Goal: Information Seeking & Learning: Learn about a topic

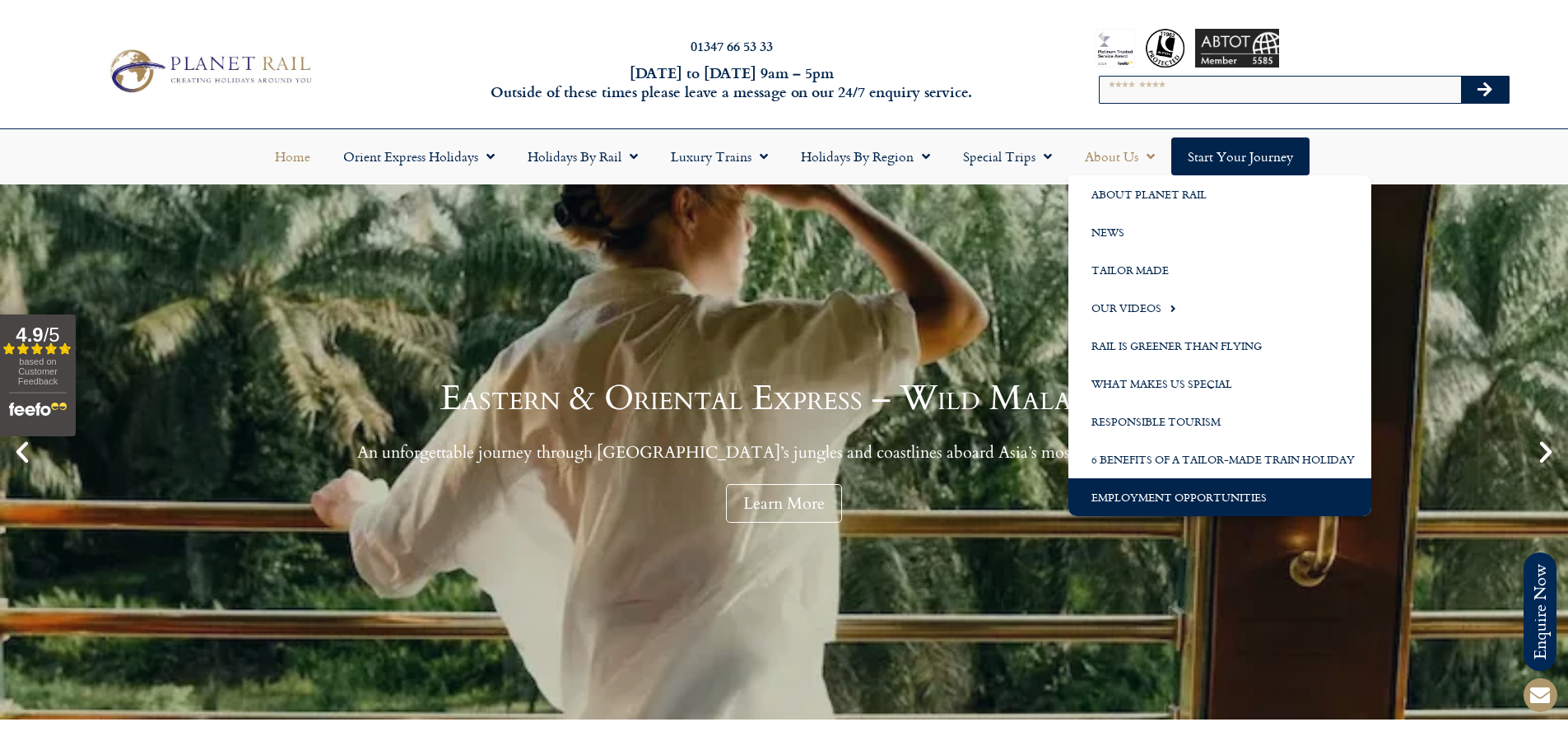
click at [1229, 502] on link "Employment Opportunities" at bounding box center [1220, 497] width 303 height 38
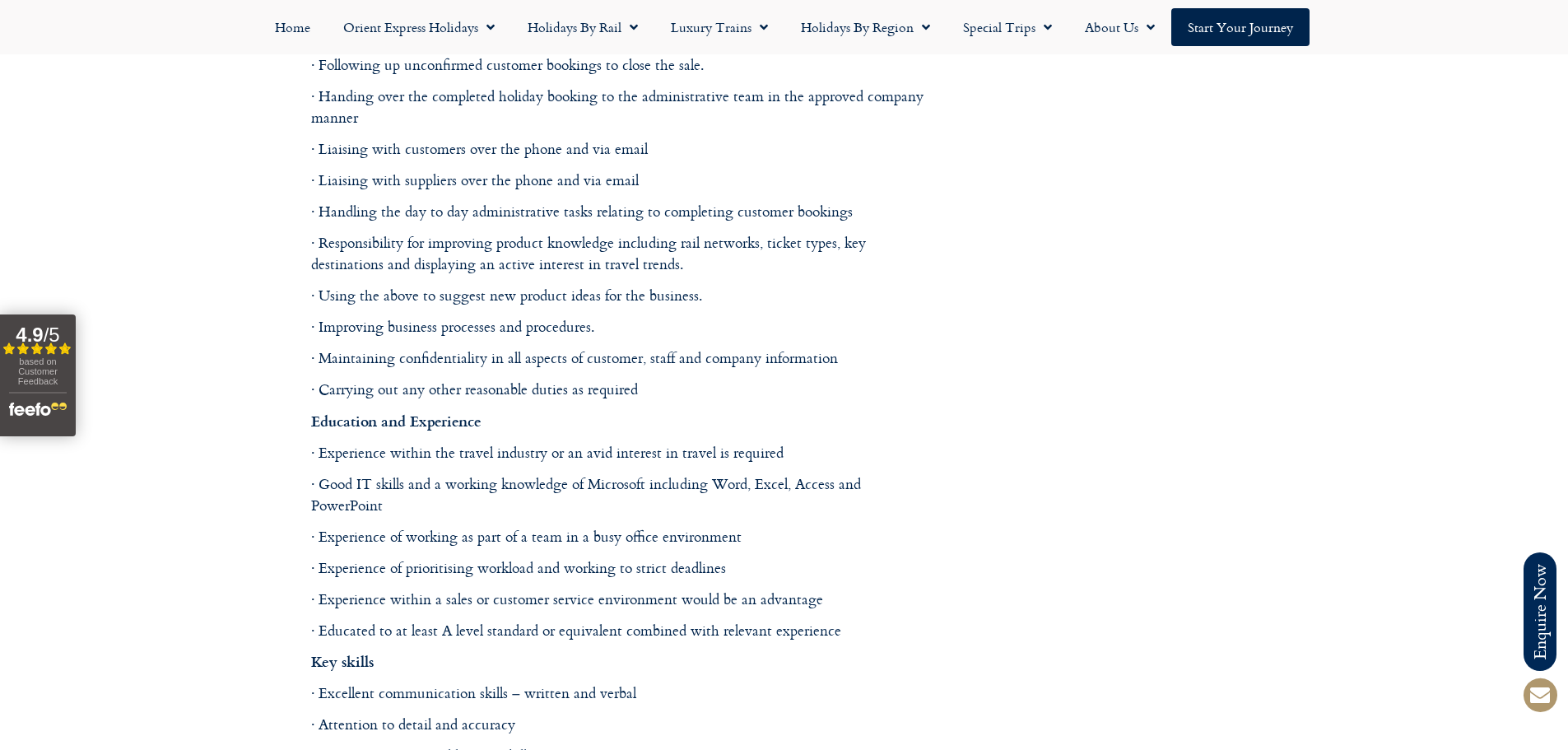
scroll to position [1317, 0]
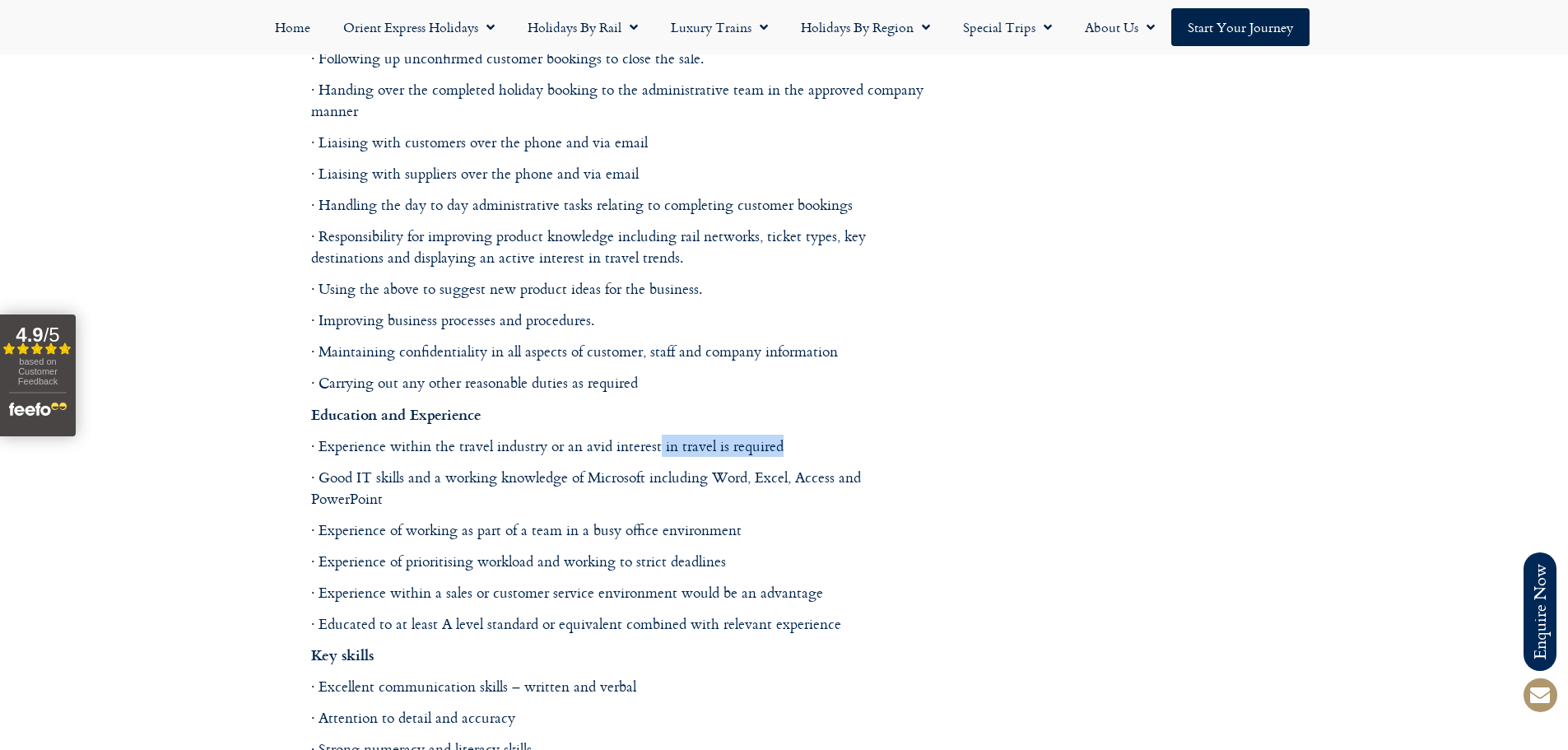
drag, startPoint x: 830, startPoint y: 434, endPoint x: 652, endPoint y: 451, distance: 178.8
click at [653, 451] on p "· Experience within the travel industry or an avid interest in travel is requir…" at bounding box center [619, 446] width 617 height 22
click at [347, 451] on p "· Experience within the travel industry or an avid interest in travel is requir…" at bounding box center [619, 446] width 617 height 22
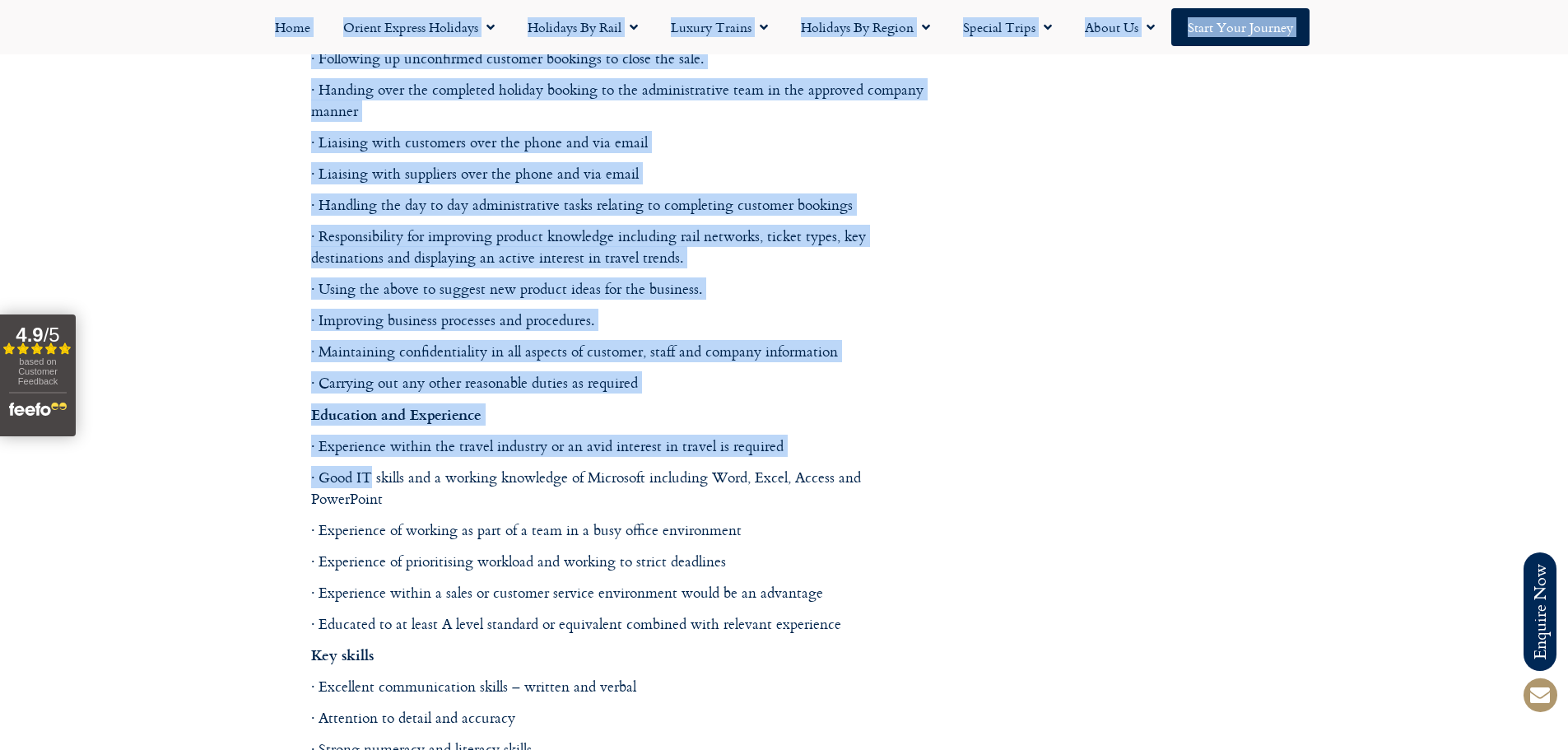
drag, startPoint x: 289, startPoint y: 456, endPoint x: 390, endPoint y: 465, distance: 101.4
click at [387, 464] on body "Planet Rail Online Enquiry Please enter your details below, together with your …" at bounding box center [784, 443] width 1568 height 3520
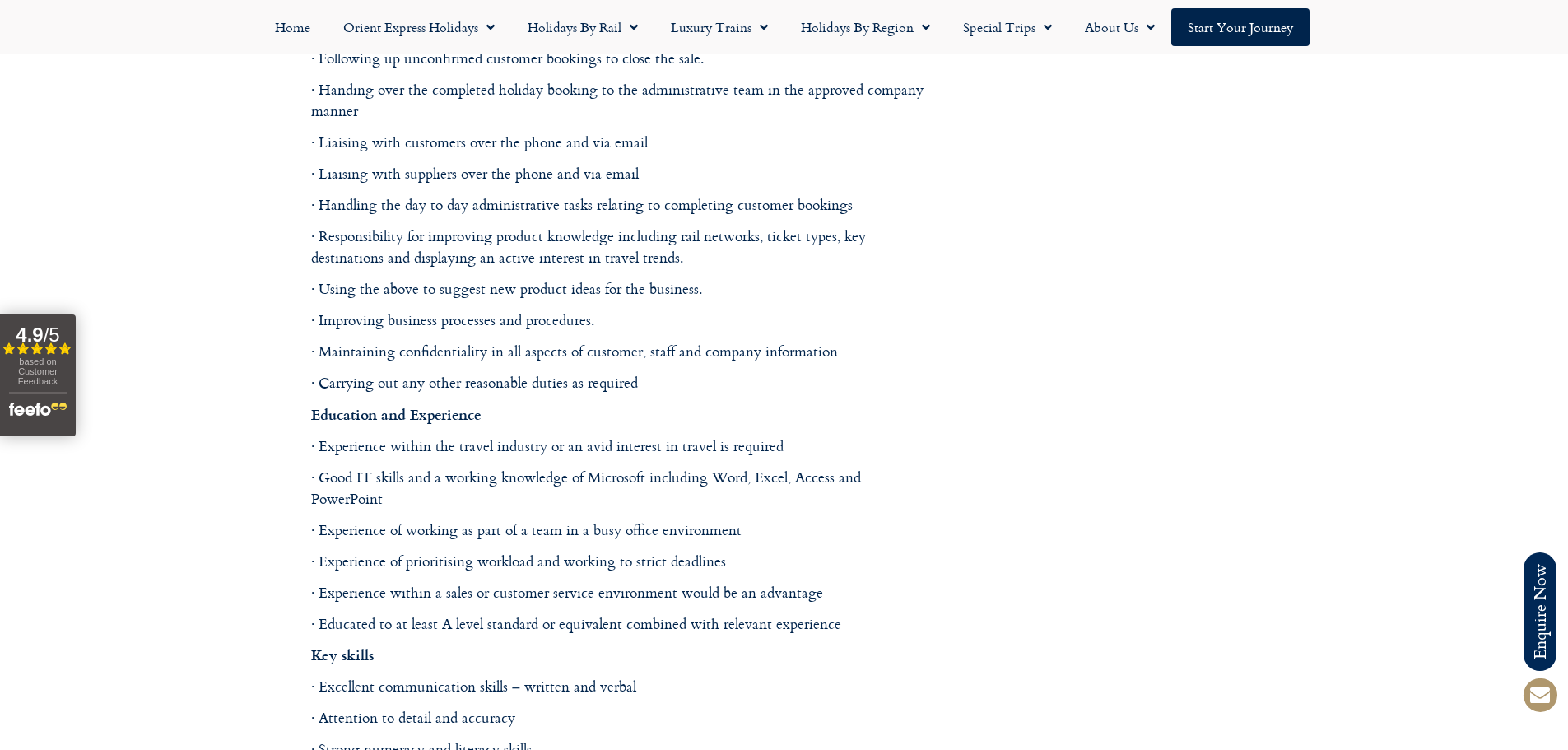
click at [395, 467] on p "· Good IT skills and a working knowledge of Microsoft including Word, Excel, Ac…" at bounding box center [619, 489] width 617 height 44
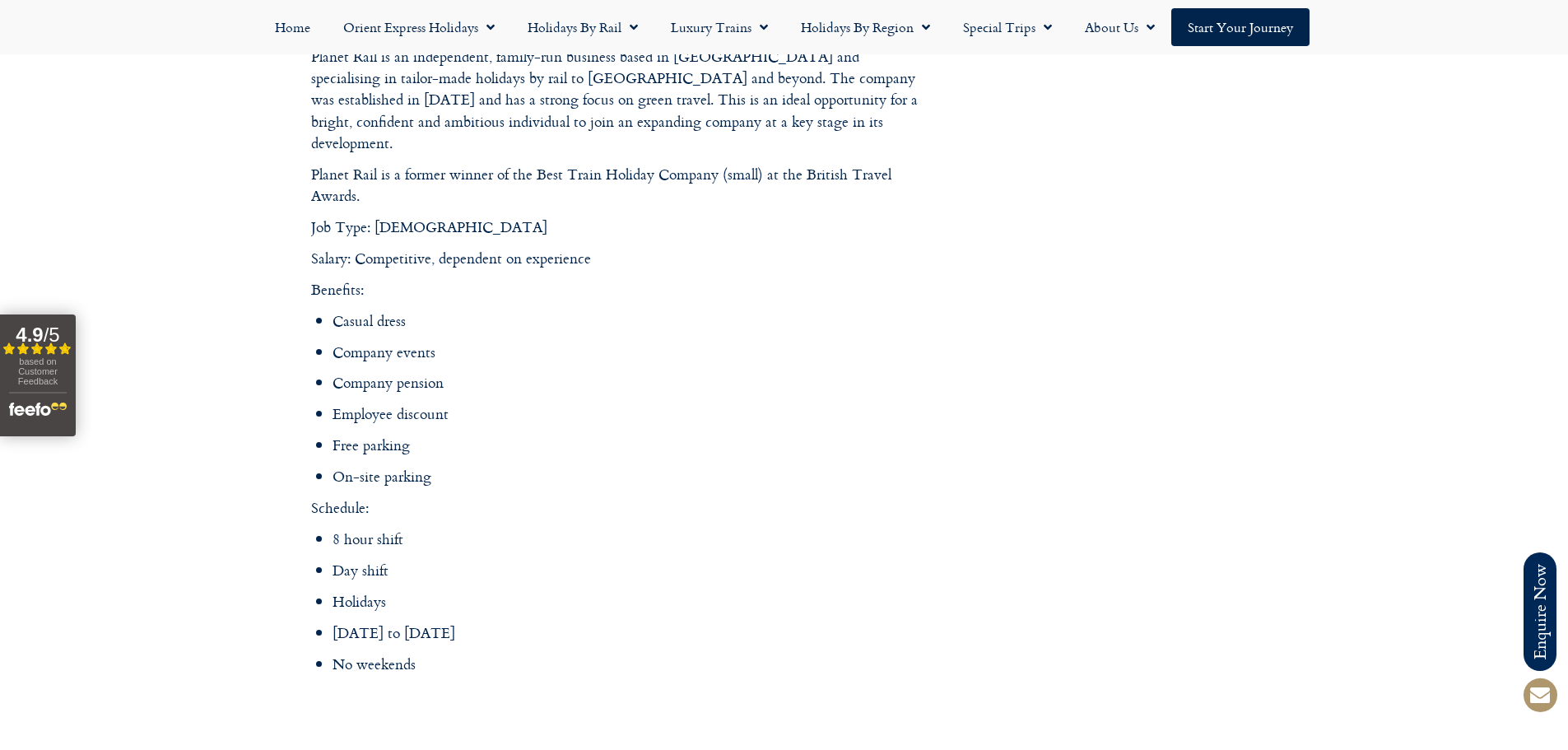
scroll to position [2222, 0]
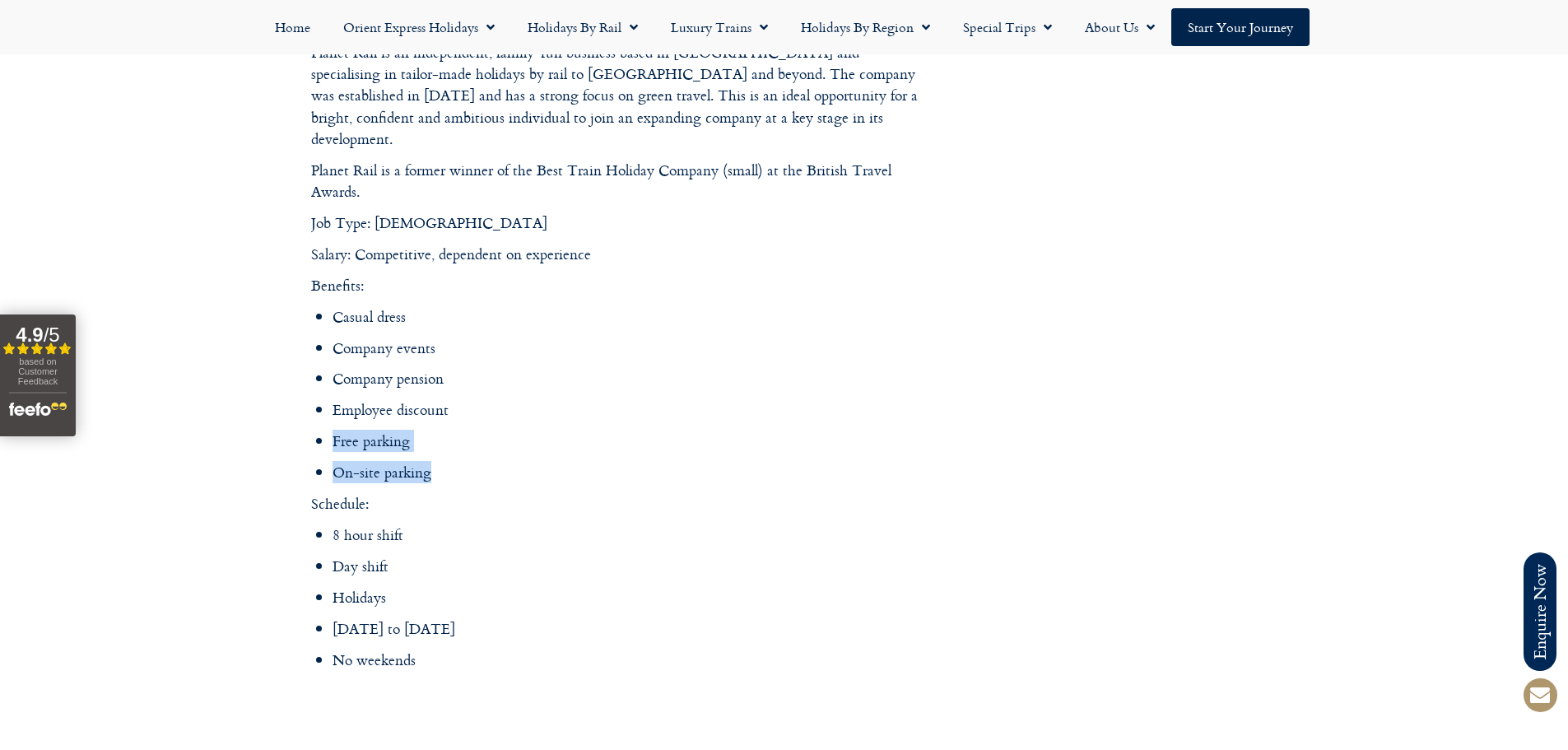
drag, startPoint x: 457, startPoint y: 451, endPoint x: 308, endPoint y: 426, distance: 151.1
click at [314, 426] on div "Benefits: Casual dress Company events Company pension Employee discount Free pa…" at bounding box center [619, 472] width 617 height 395
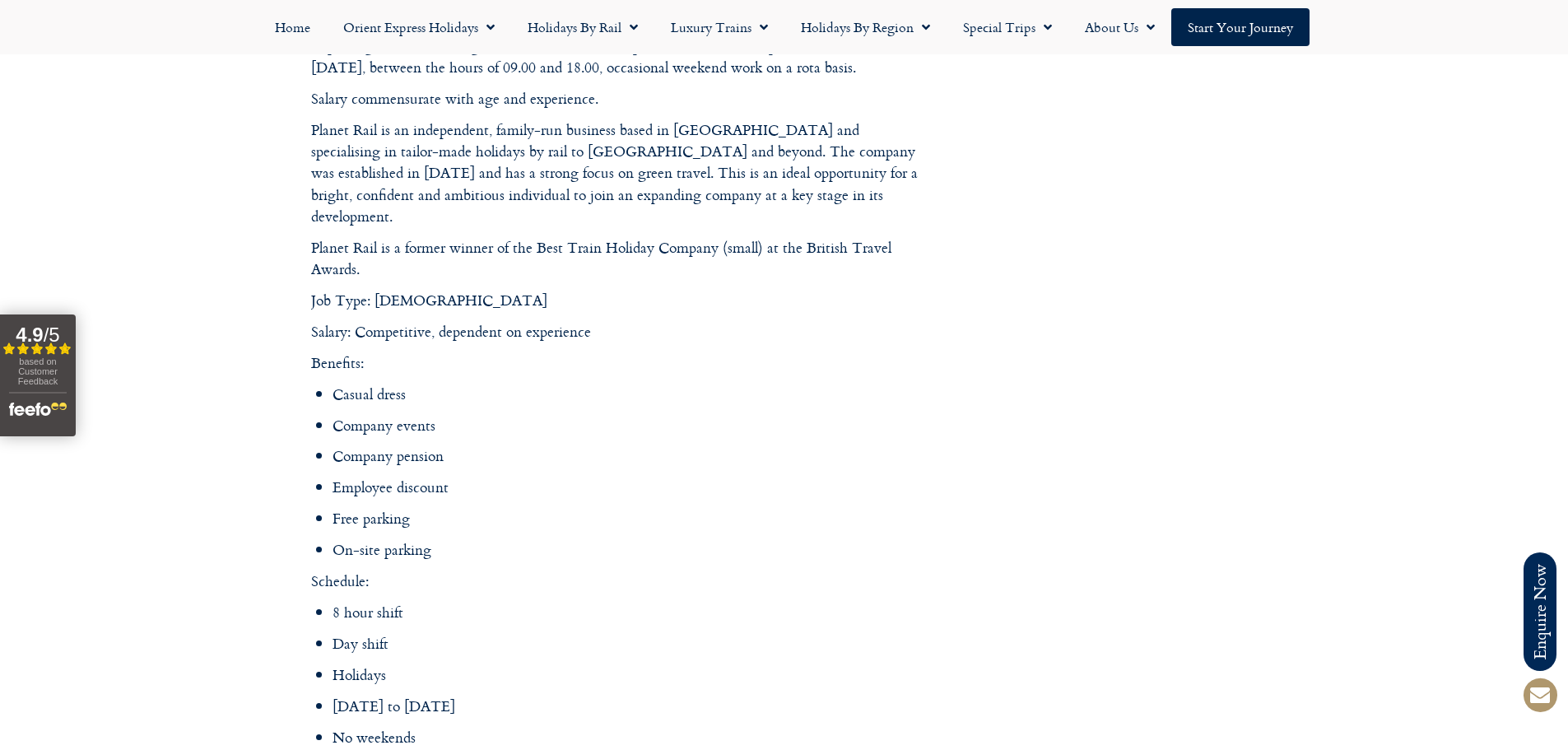
scroll to position [2058, 0]
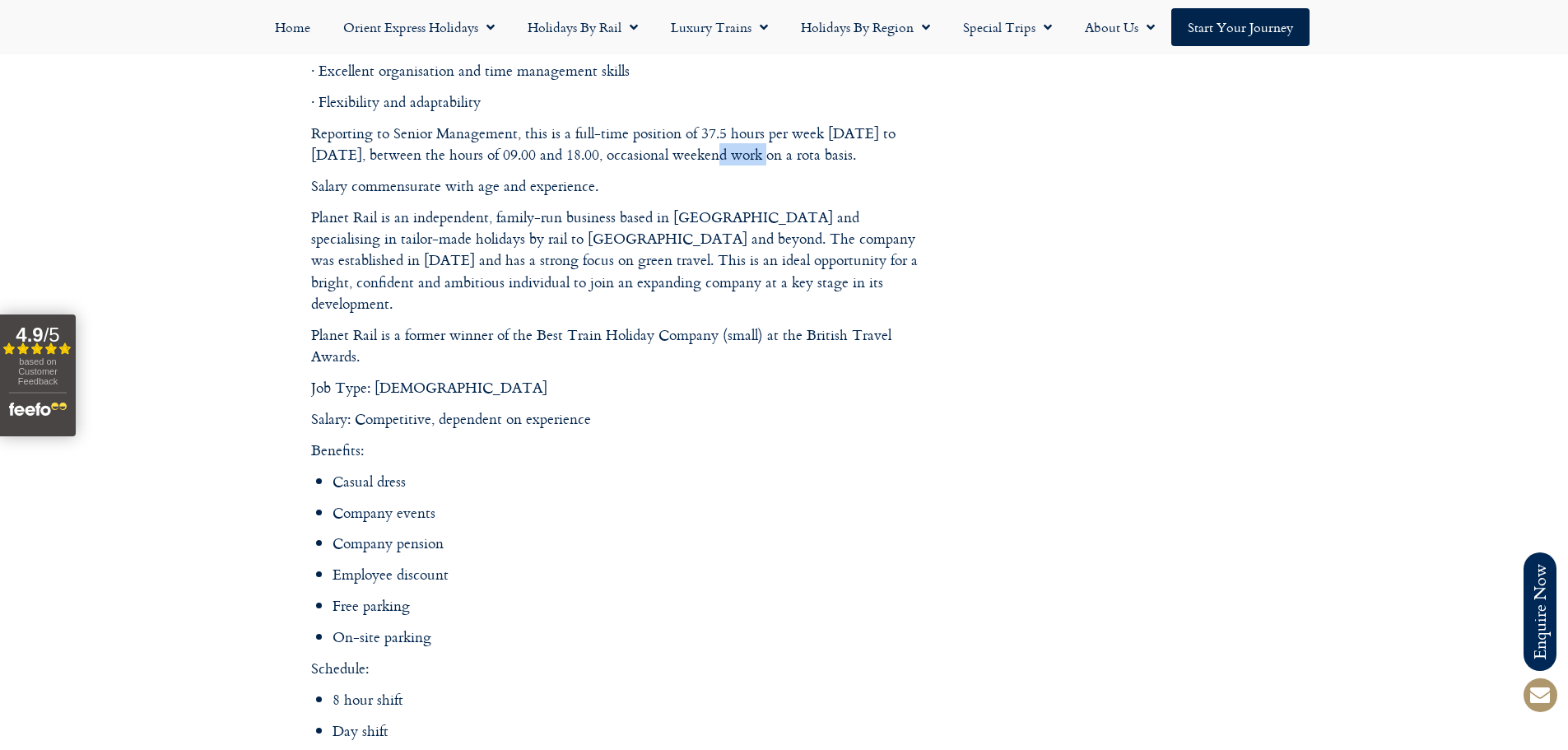
drag, startPoint x: 748, startPoint y: 156, endPoint x: 780, endPoint y: 154, distance: 32.1
click at [768, 154] on p "Reporting to Senior Management, this is a full-time position of 37.5 hours per …" at bounding box center [619, 144] width 617 height 44
click at [801, 159] on p "Reporting to Senior Management, this is a full-time position of 37.5 hours per …" at bounding box center [619, 144] width 617 height 44
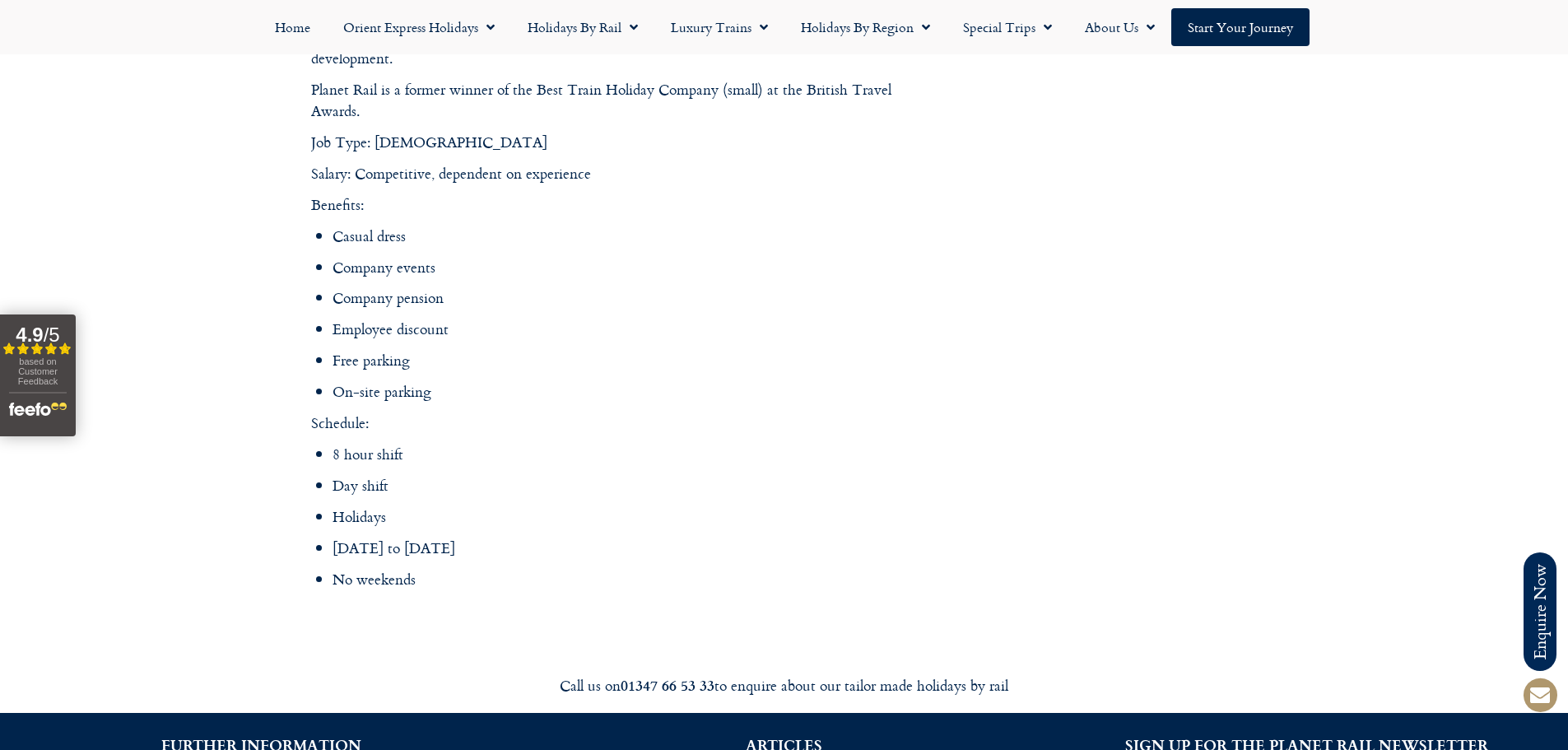
scroll to position [2304, 0]
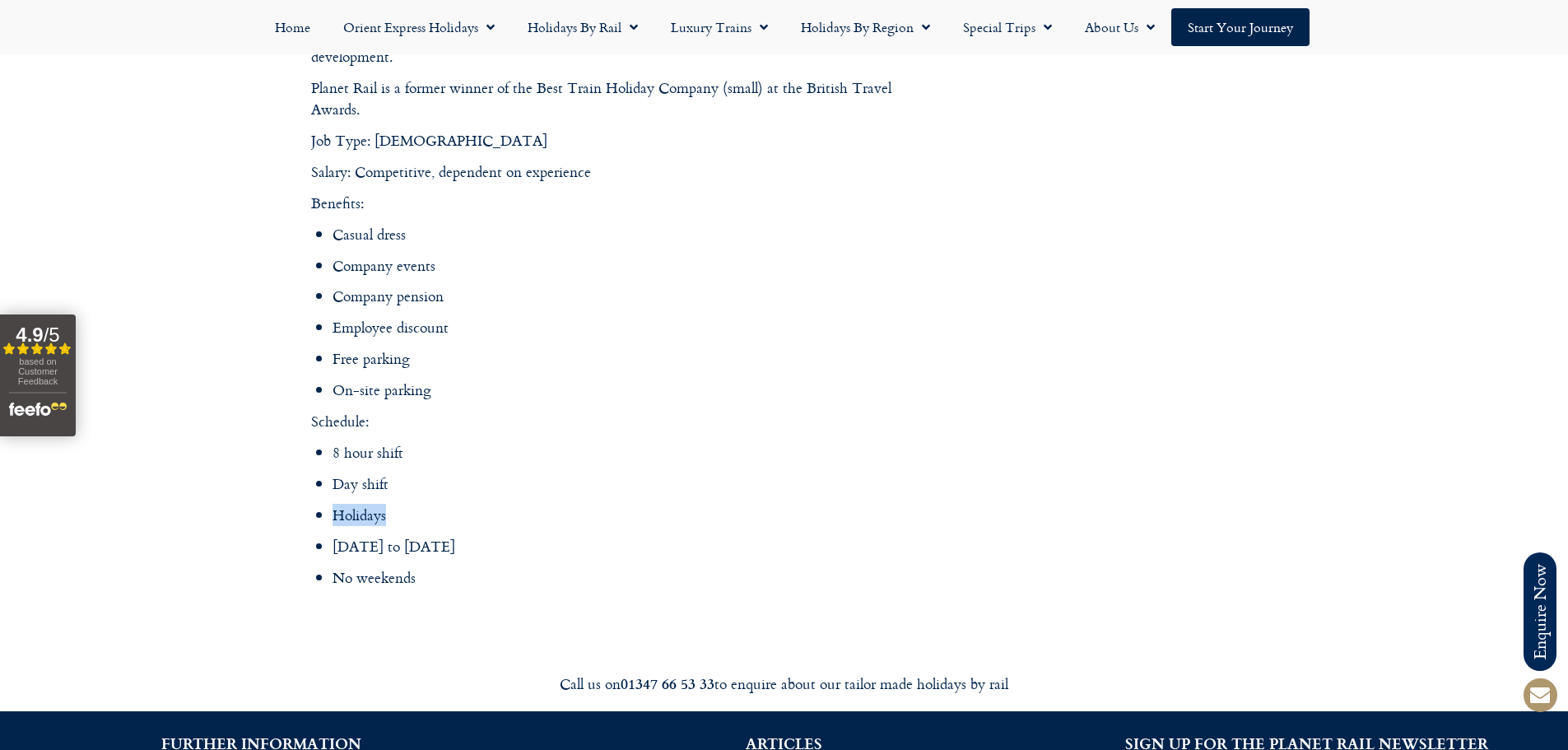
drag, startPoint x: 397, startPoint y: 493, endPoint x: 310, endPoint y: 492, distance: 87.0
click at [333, 505] on li "Holidays" at bounding box center [630, 515] width 596 height 22
drag, startPoint x: 383, startPoint y: 490, endPoint x: 493, endPoint y: 475, distance: 111.0
click at [474, 479] on ul "8 hour shift Day shift Holidays [DATE] to [DATE] No weekends" at bounding box center [630, 515] width 596 height 146
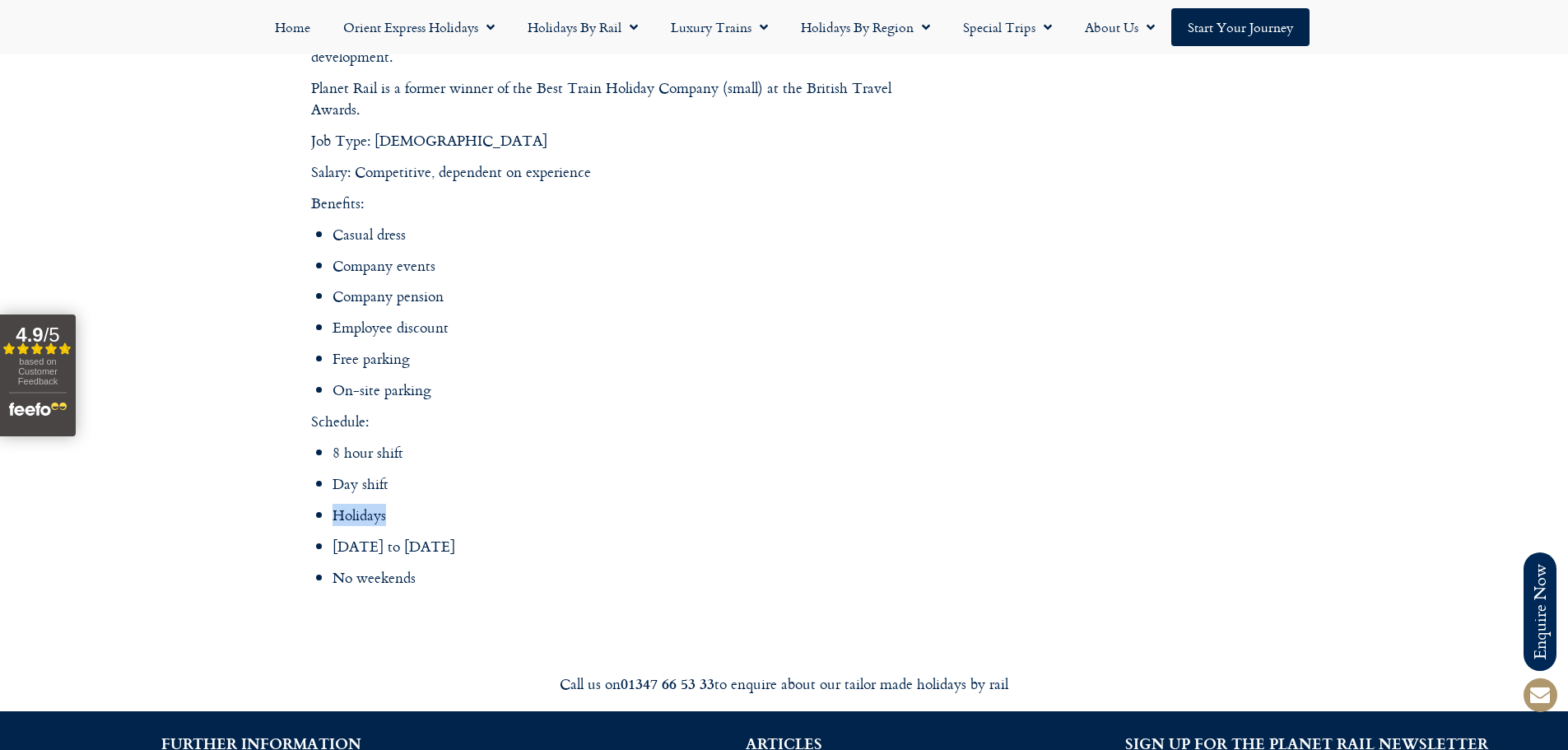
click at [494, 475] on ul "8 hour shift Day shift Holidays [DATE] to [DATE] No weekends" at bounding box center [630, 515] width 596 height 146
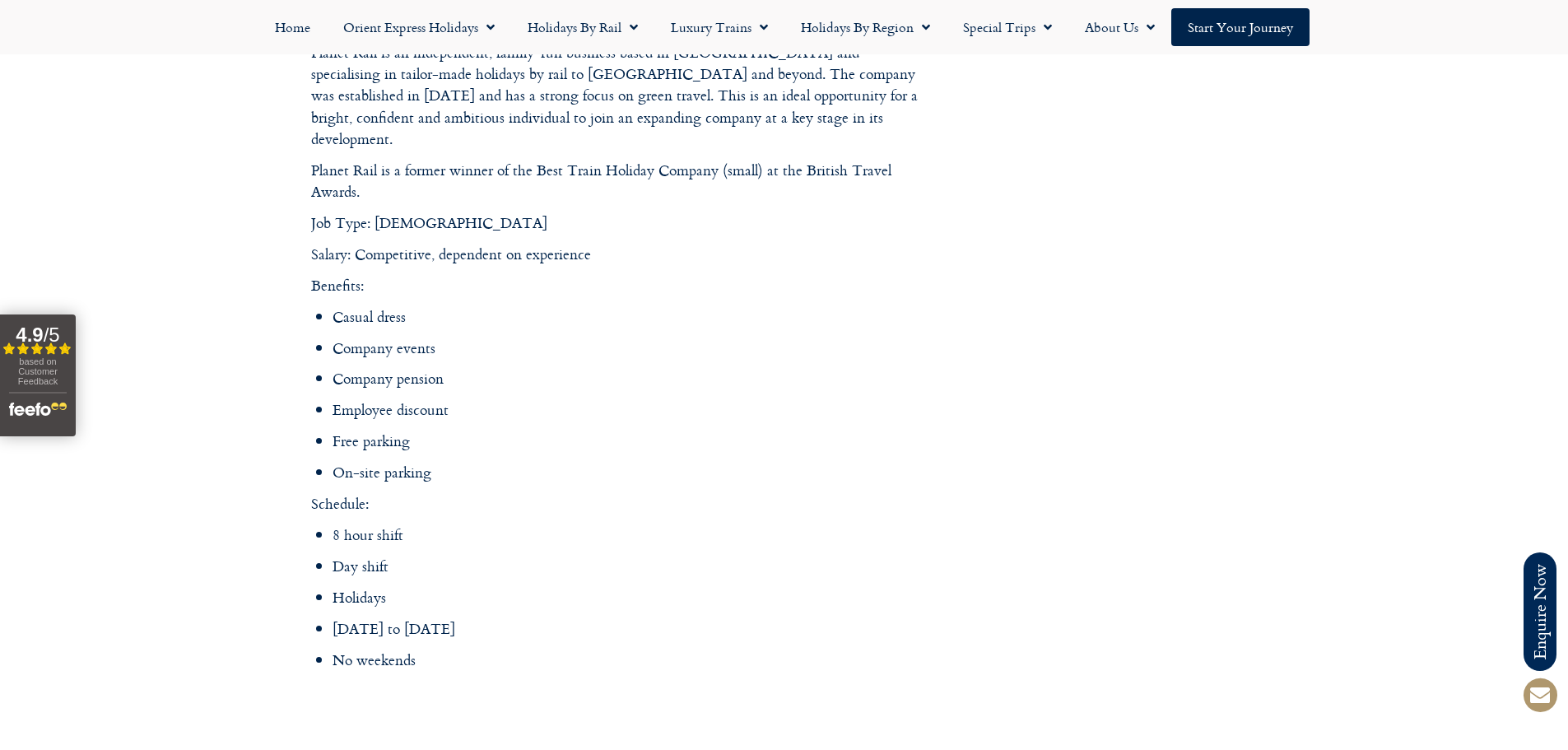
drag, startPoint x: 449, startPoint y: 292, endPoint x: 445, endPoint y: 304, distance: 12.6
click at [448, 306] on li "Casual dress" at bounding box center [630, 317] width 596 height 22
drag, startPoint x: 428, startPoint y: 650, endPoint x: 345, endPoint y: 567, distance: 117.4
click at [345, 587] on li "Holidays" at bounding box center [630, 597] width 596 height 22
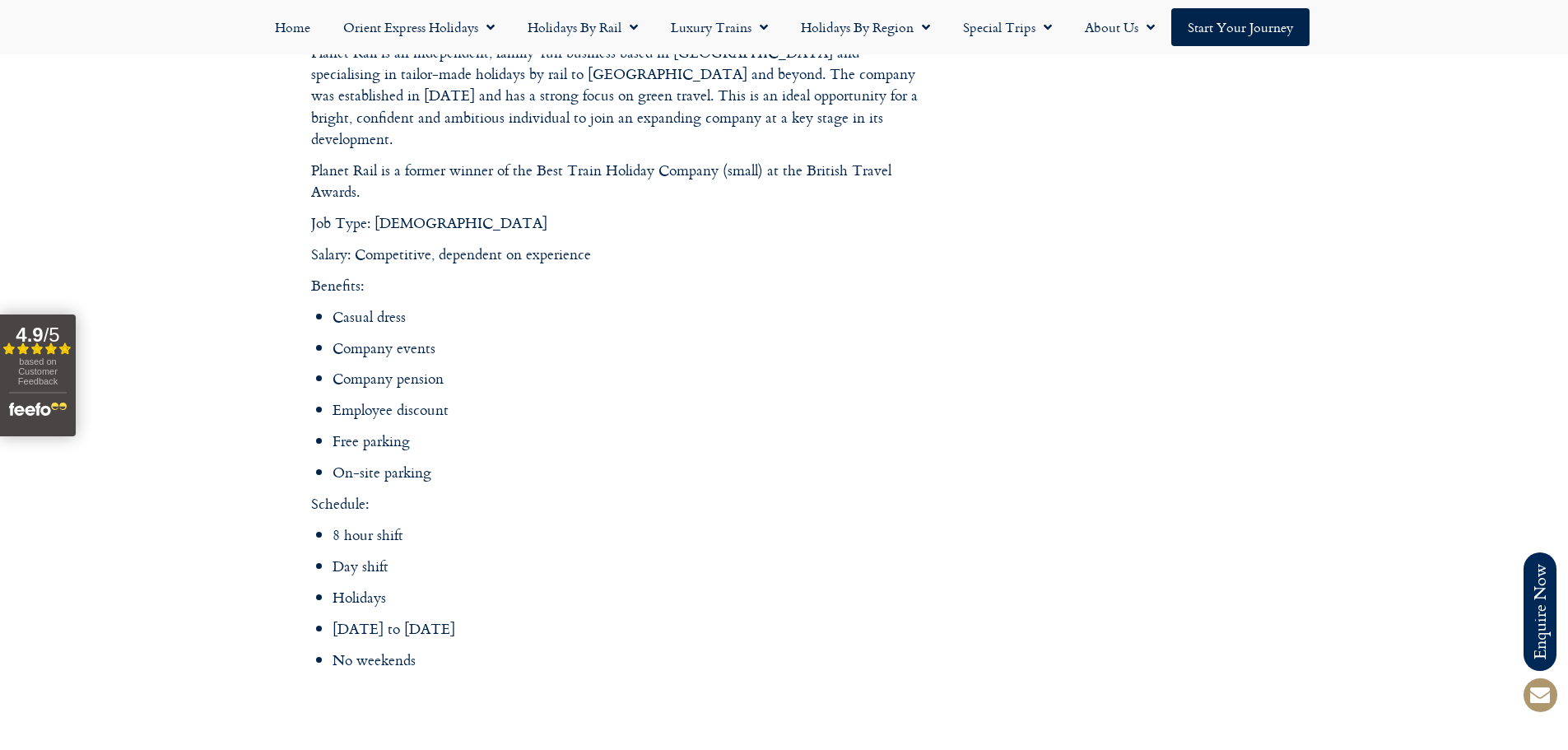
click at [445, 622] on ul "8 hour shift Day shift Holidays [DATE] to [DATE] No weekends" at bounding box center [630, 598] width 596 height 146
click at [473, 649] on li "No weekends" at bounding box center [630, 660] width 596 height 22
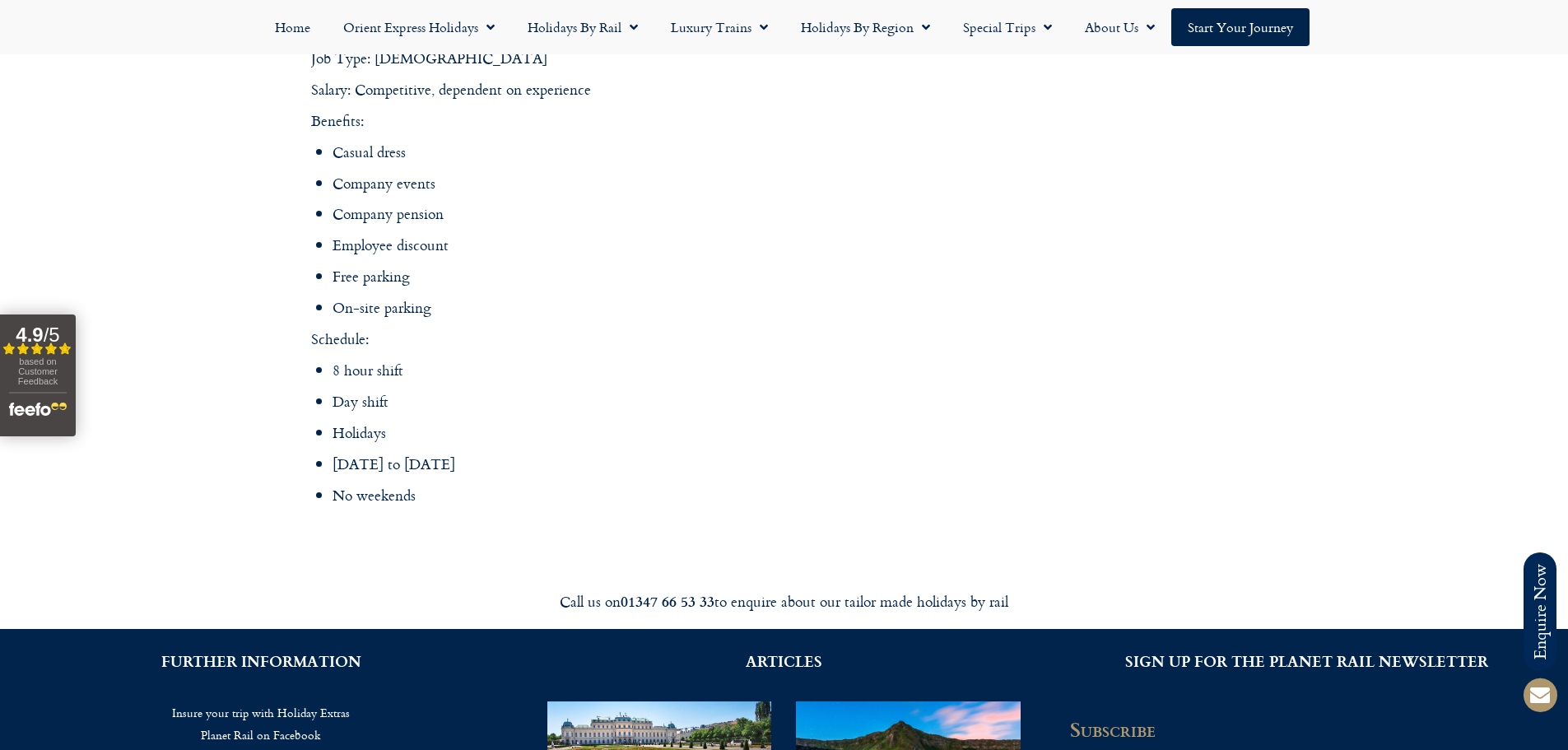
scroll to position [2634, 0]
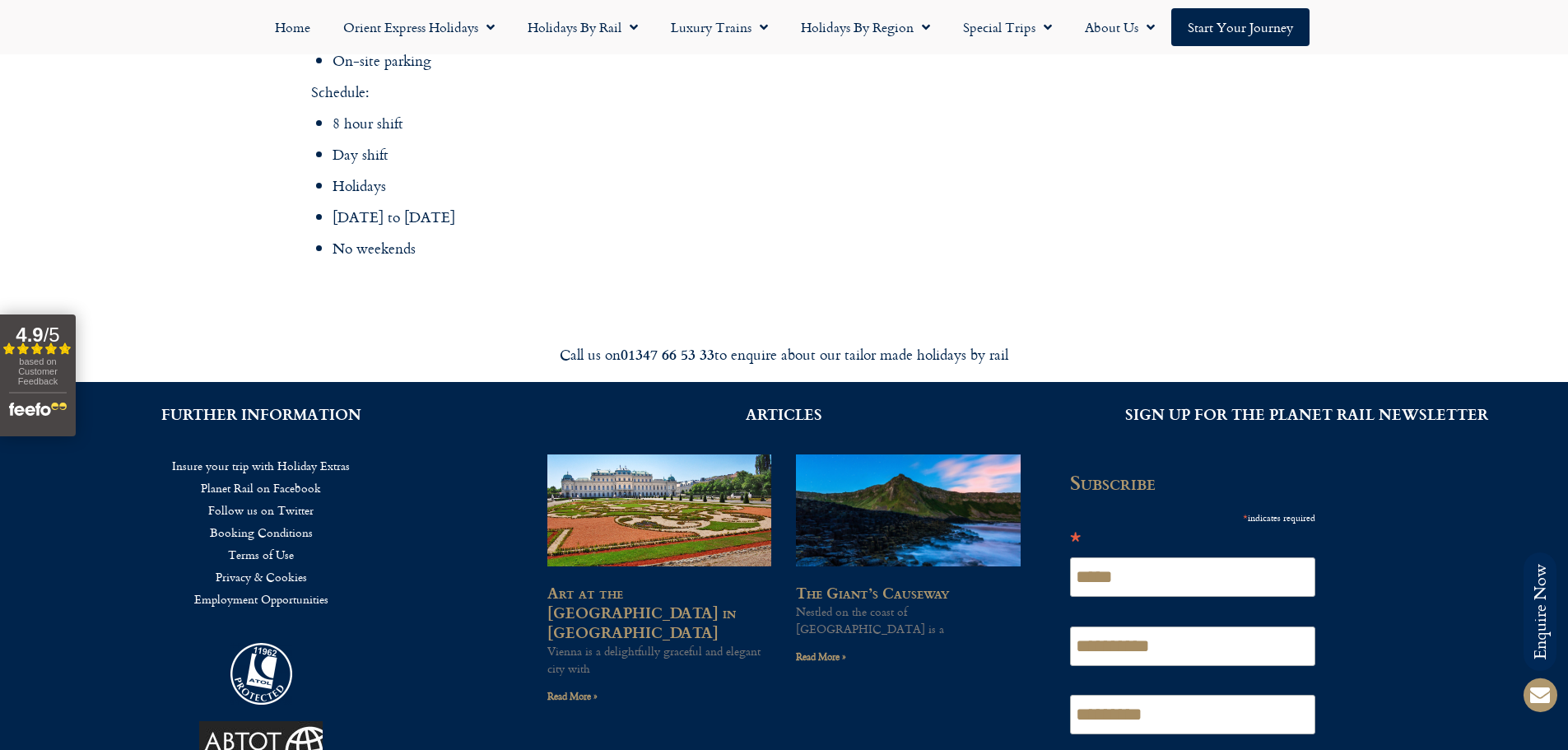
drag, startPoint x: 1041, startPoint y: 341, endPoint x: 537, endPoint y: 320, distance: 504.4
click at [537, 335] on div "Call us on [PHONE_NUMBER] to enquire about our tailor made holidays by rail" at bounding box center [784, 354] width 922 height 39
click at [533, 335] on div "Call us on [PHONE_NUMBER] to enquire about our tailor made holidays by rail" at bounding box center [784, 354] width 922 height 39
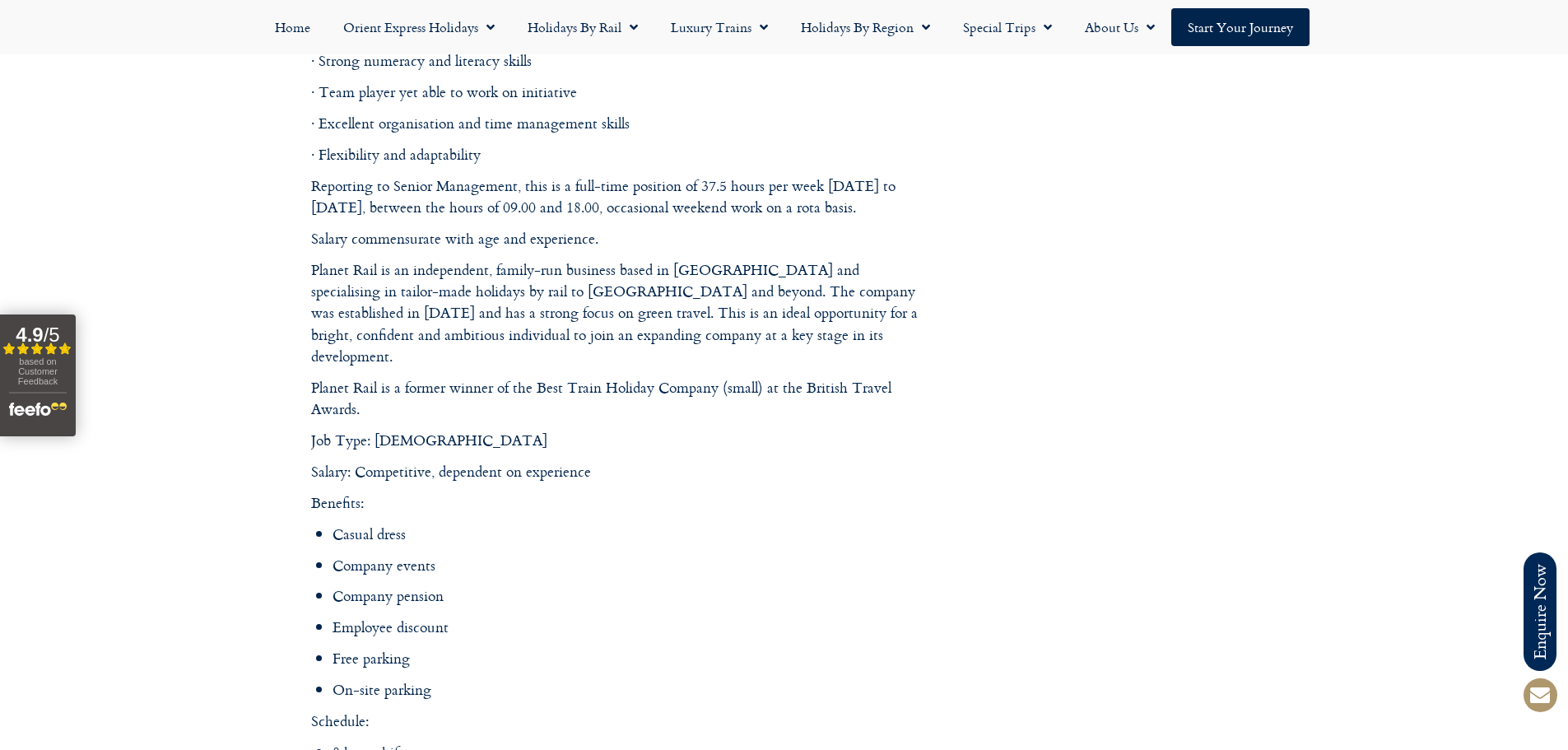
scroll to position [1975, 0]
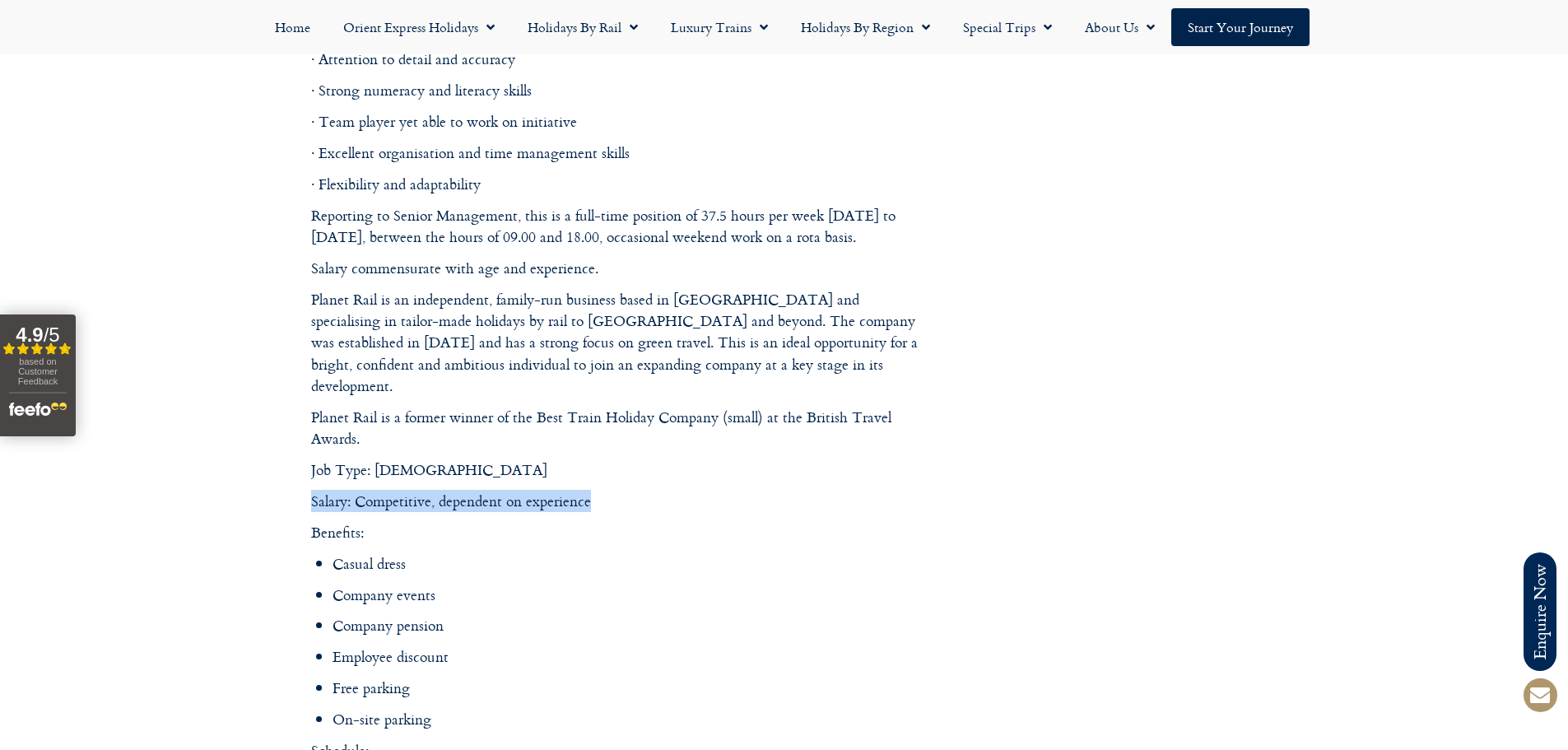
drag, startPoint x: 598, startPoint y: 479, endPoint x: 310, endPoint y: 469, distance: 288.2
click at [311, 490] on p "Salary: Competitive, dependent on experience" at bounding box center [619, 501] width 617 height 22
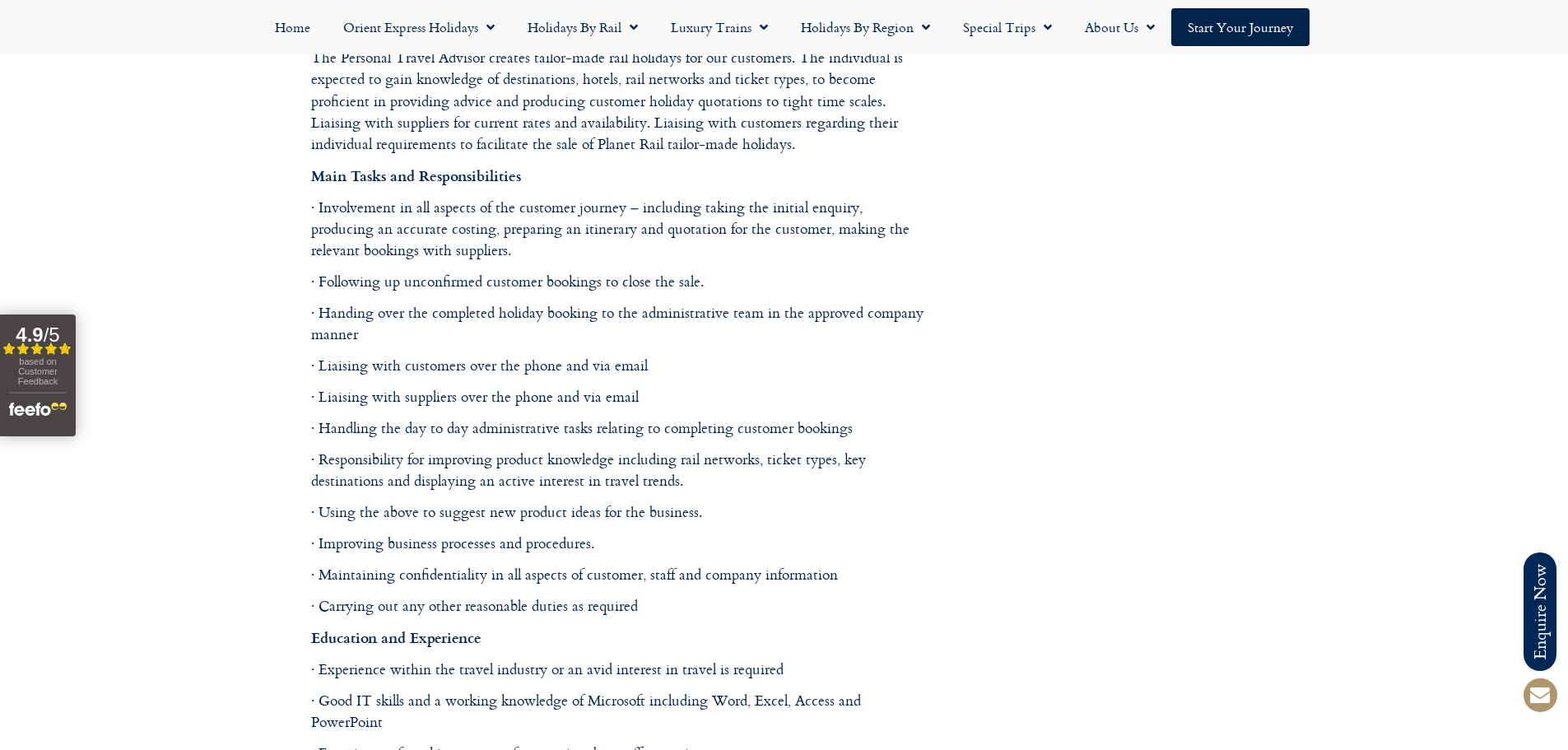
scroll to position [1070, 0]
